Goal: Find specific page/section: Find specific page/section

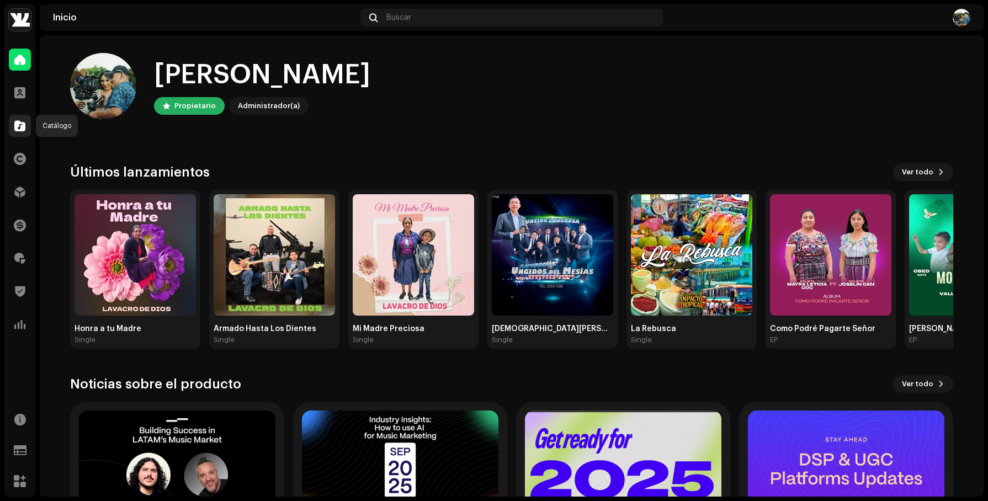
click at [25, 126] on span at bounding box center [19, 125] width 11 height 9
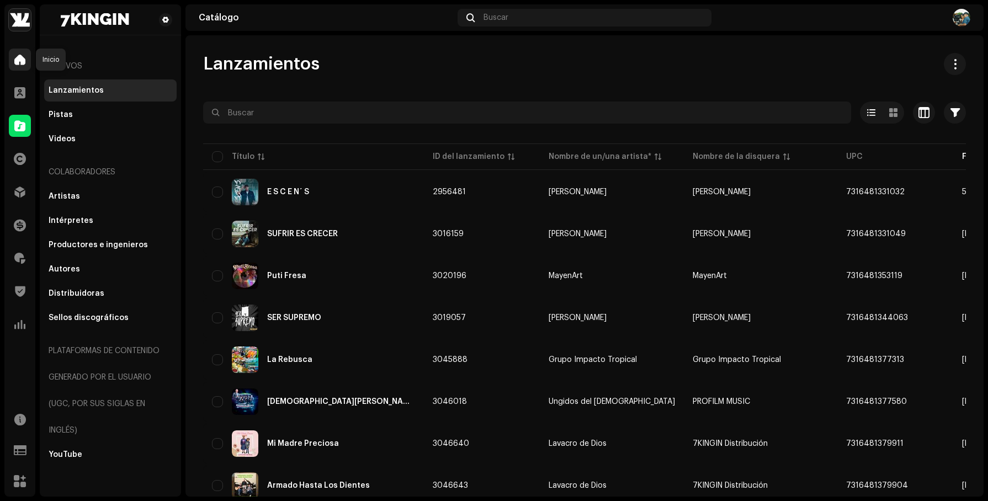
click at [24, 58] on span at bounding box center [19, 59] width 11 height 9
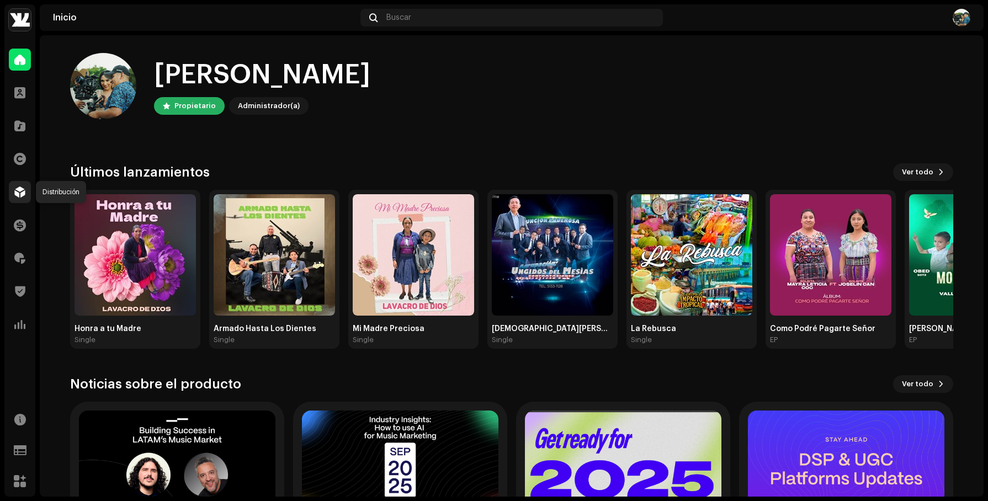
click at [18, 193] on span at bounding box center [19, 192] width 11 height 9
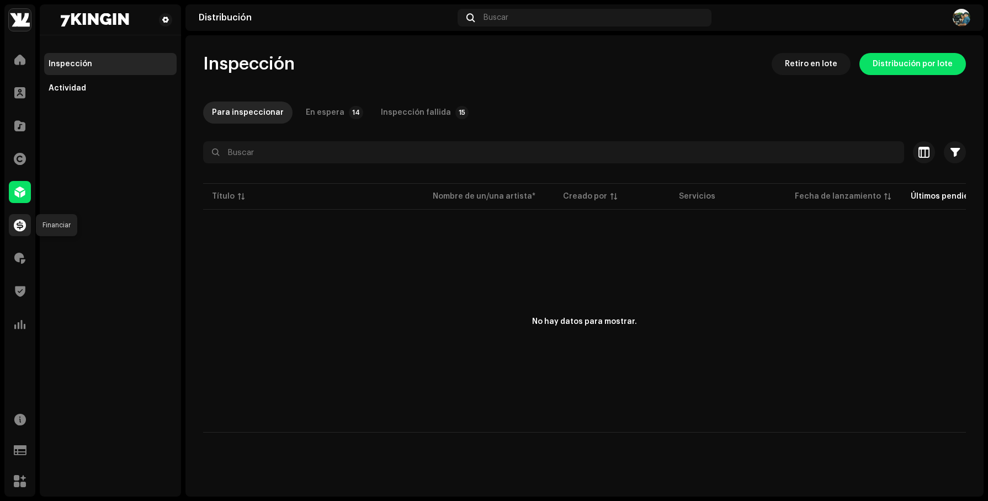
click at [23, 224] on span at bounding box center [20, 225] width 12 height 9
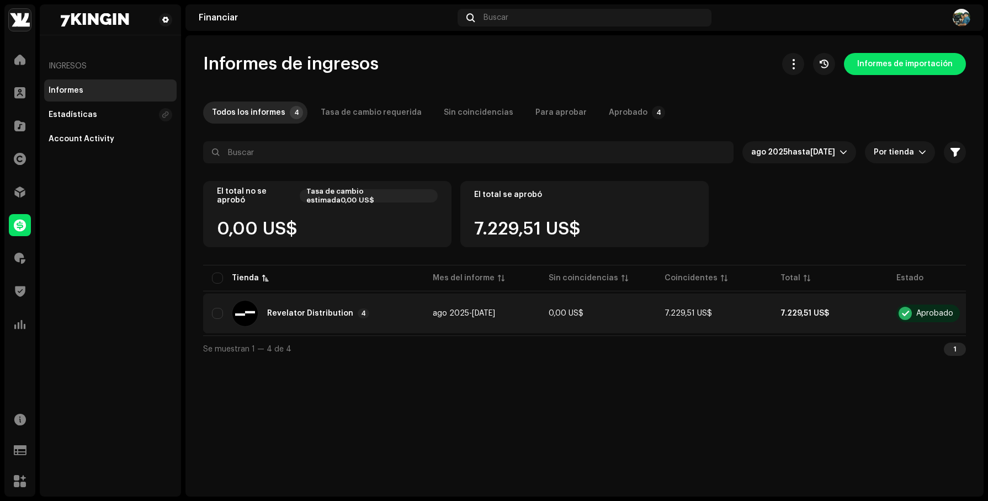
click at [327, 322] on div "Revelator Distribution 4" at bounding box center [313, 313] width 203 height 26
